Goal: Information Seeking & Learning: Learn about a topic

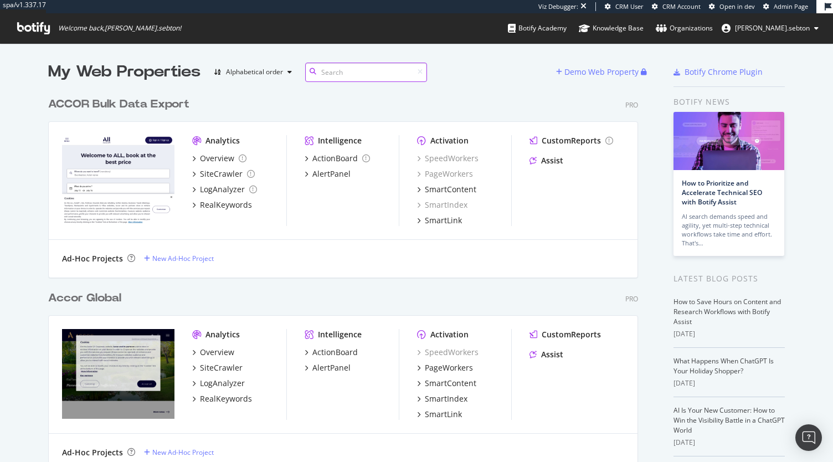
scroll to position [2383, 590]
click at [220, 365] on div "SiteCrawler" at bounding box center [221, 367] width 43 height 11
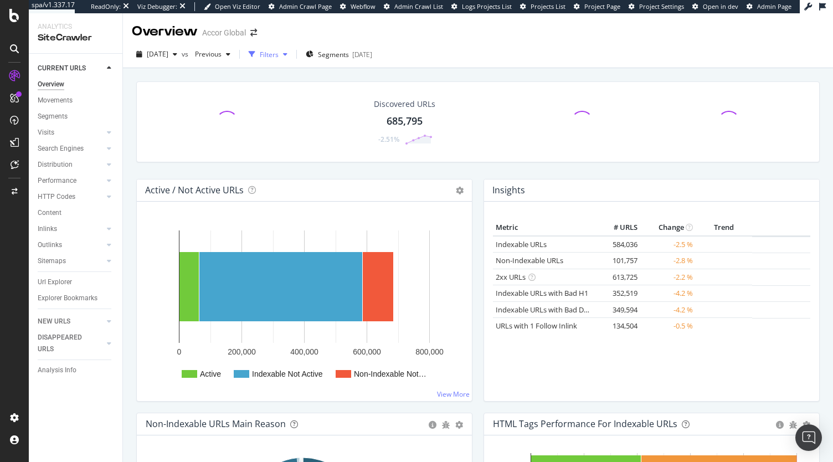
click at [292, 60] on div "Filters" at bounding box center [268, 54] width 48 height 17
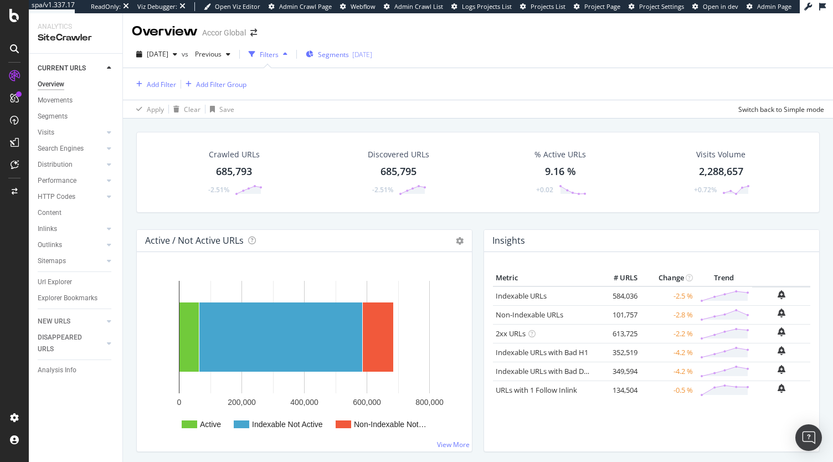
click at [358, 61] on div "Segments [DATE]" at bounding box center [339, 54] width 66 height 17
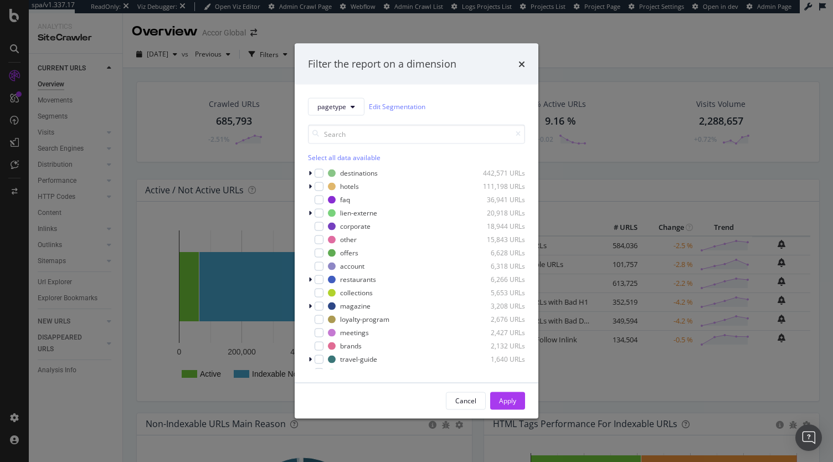
click at [137, 117] on div "Filter the report on a dimension pagetype Edit Segmentation Select all data ava…" at bounding box center [416, 231] width 833 height 462
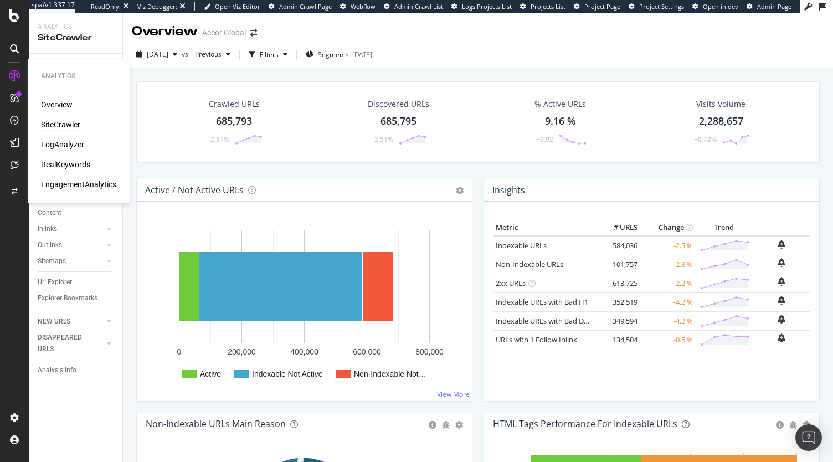
click at [60, 145] on div "LogAnalyzer" at bounding box center [62, 144] width 43 height 11
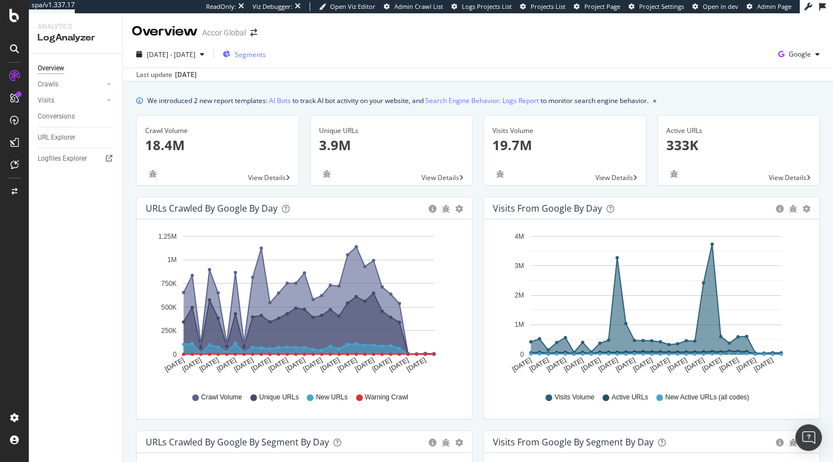
click at [266, 50] on span "Segments" at bounding box center [250, 54] width 31 height 9
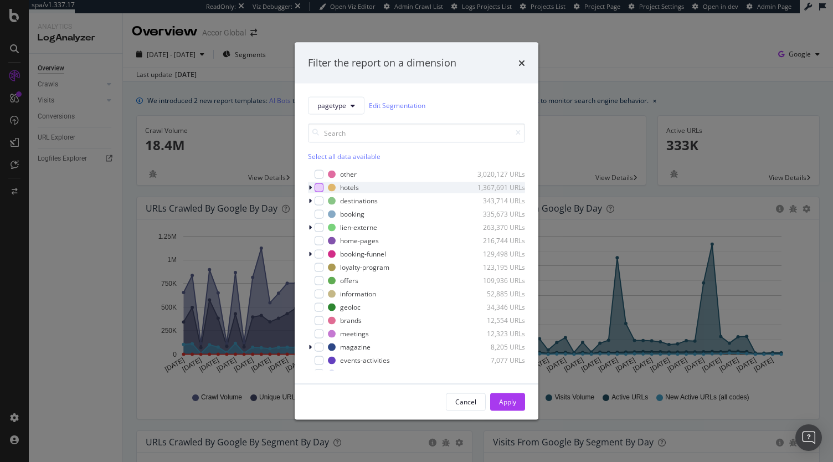
click at [319, 188] on div "modal" at bounding box center [319, 187] width 9 height 9
click at [512, 397] on div "Apply" at bounding box center [507, 401] width 17 height 9
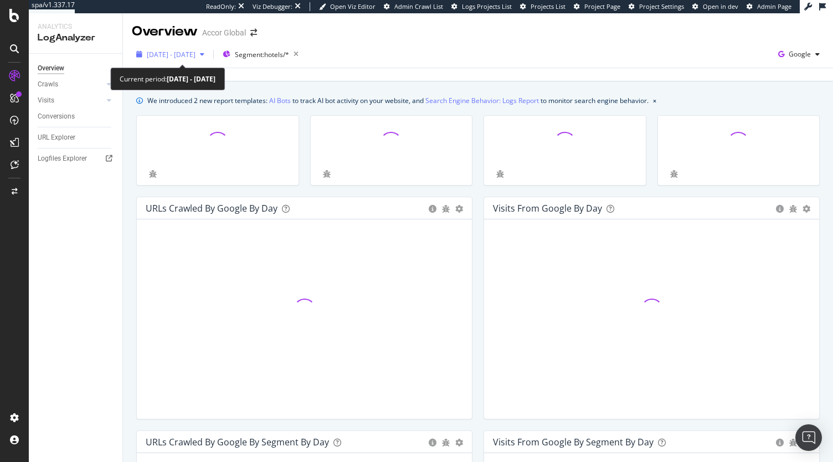
click at [182, 50] on span "[DATE] - [DATE]" at bounding box center [171, 54] width 49 height 9
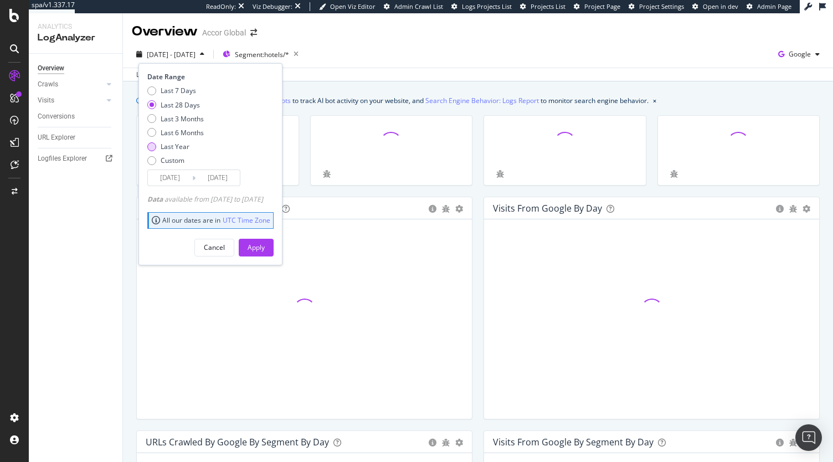
click at [166, 143] on div "Last Year" at bounding box center [175, 146] width 29 height 9
type input "[DATE]"
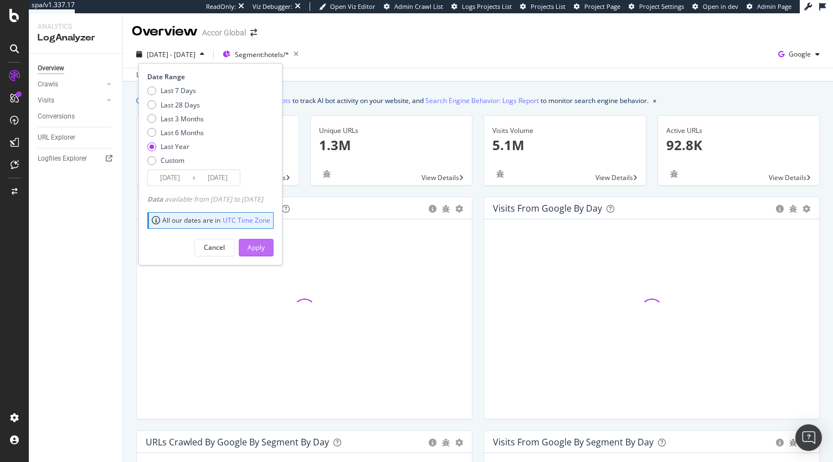
click at [265, 251] on div "Apply" at bounding box center [256, 247] width 17 height 17
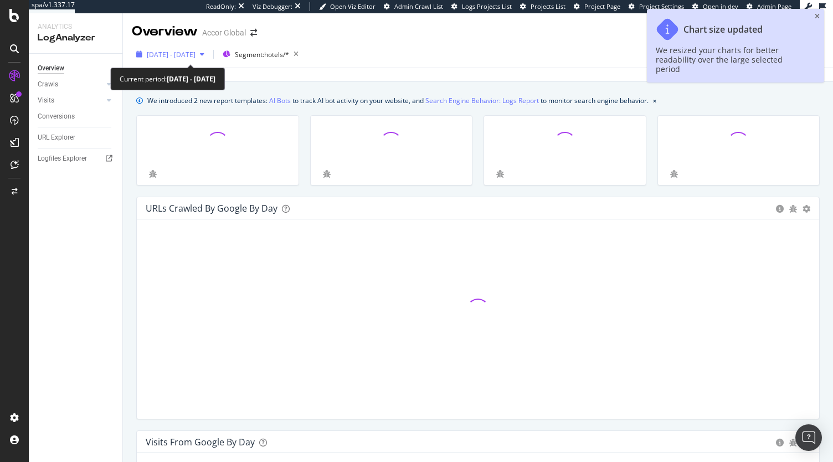
click at [195, 54] on span "[DATE] - [DATE]" at bounding box center [171, 54] width 49 height 9
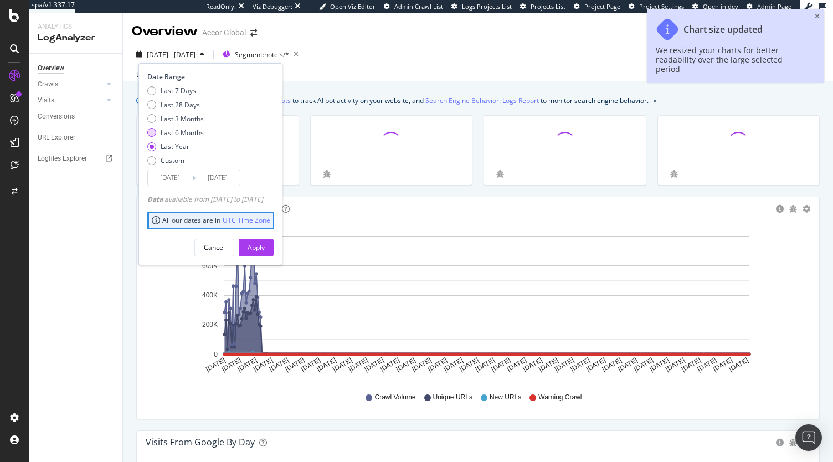
click at [179, 131] on div "Last 6 Months" at bounding box center [182, 132] width 43 height 9
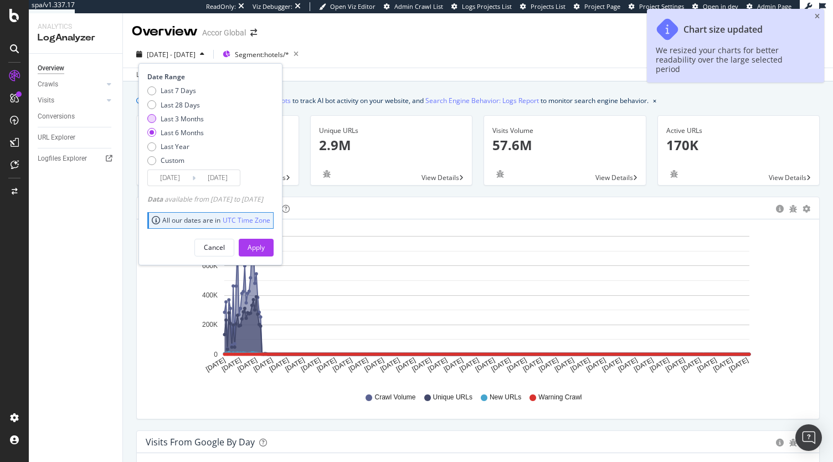
click at [186, 120] on div "Last 3 Months" at bounding box center [182, 118] width 43 height 9
type input "[DATE]"
click at [265, 248] on div "Apply" at bounding box center [256, 247] width 17 height 9
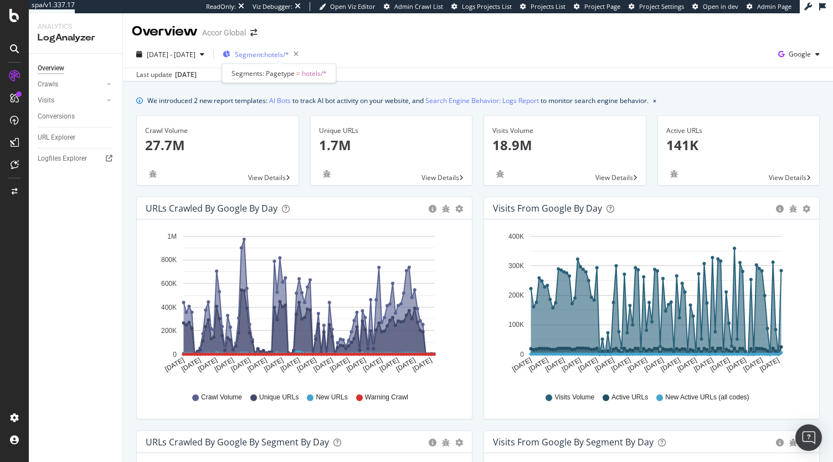
click at [272, 56] on span "Segment: hotels/*" at bounding box center [262, 54] width 54 height 9
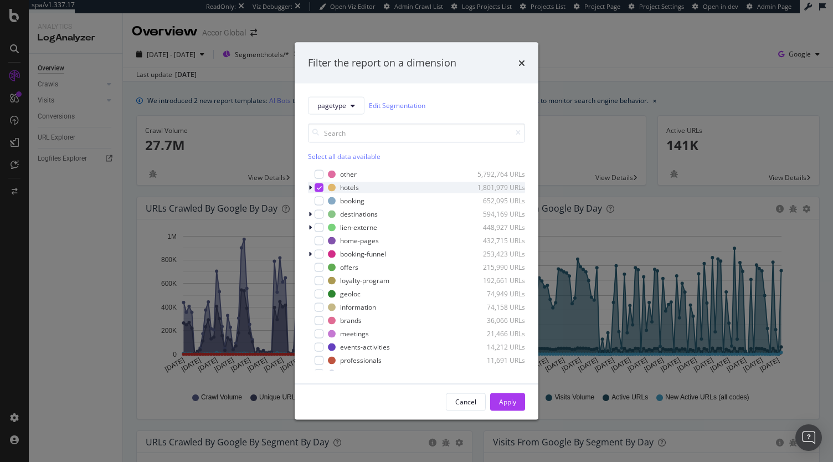
click at [308, 188] on icon "modal" at bounding box center [309, 187] width 3 height 7
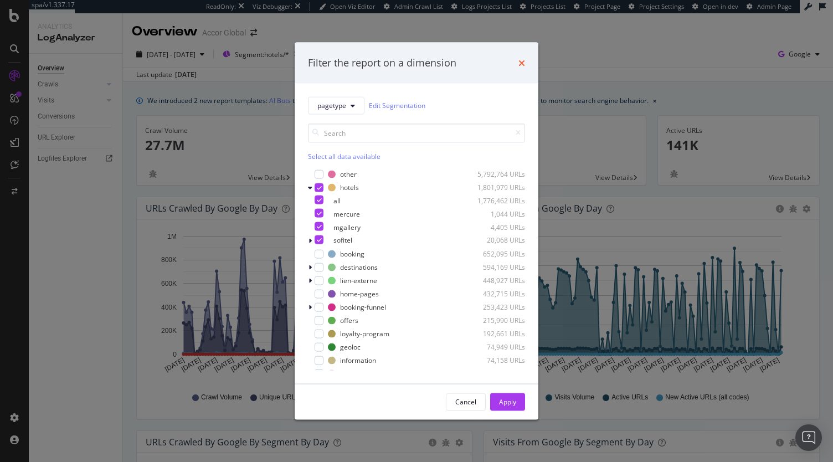
click at [521, 64] on icon "times" at bounding box center [521, 62] width 7 height 9
